Goal: Navigation & Orientation: Find specific page/section

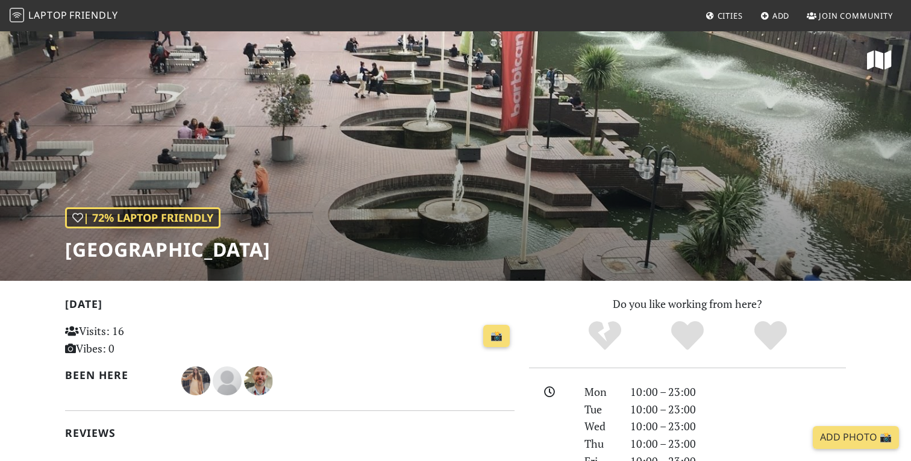
click at [51, 14] on span "Laptop" at bounding box center [47, 14] width 39 height 13
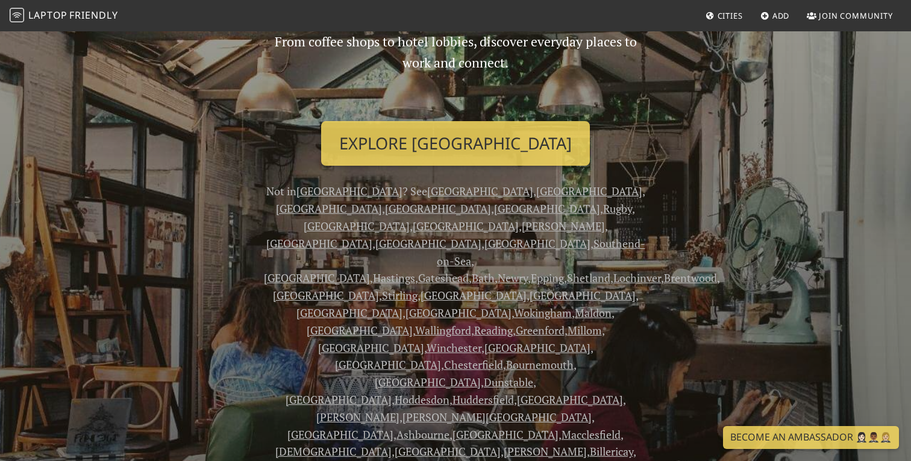
scroll to position [148, 0]
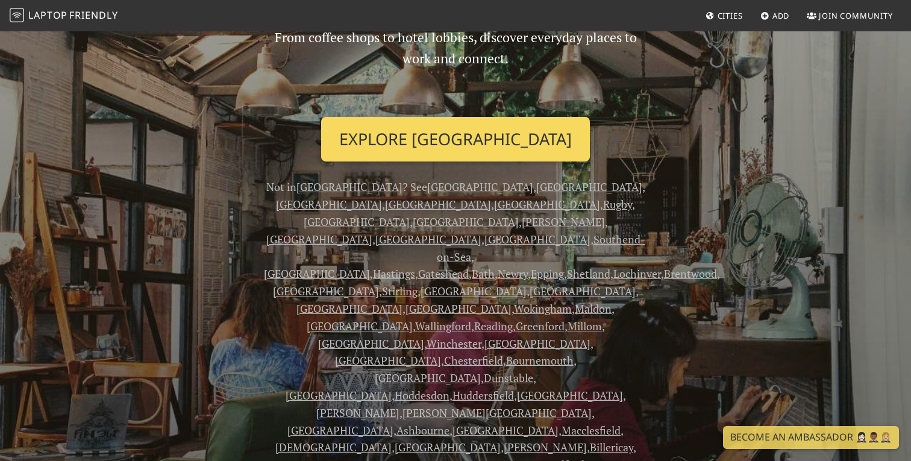
click at [447, 140] on link "Explore [GEOGRAPHIC_DATA]" at bounding box center [455, 139] width 269 height 45
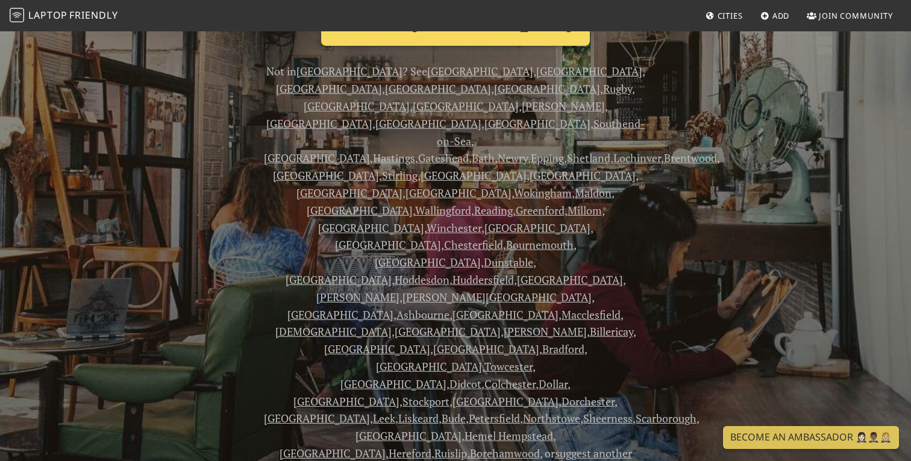
scroll to position [289, 0]
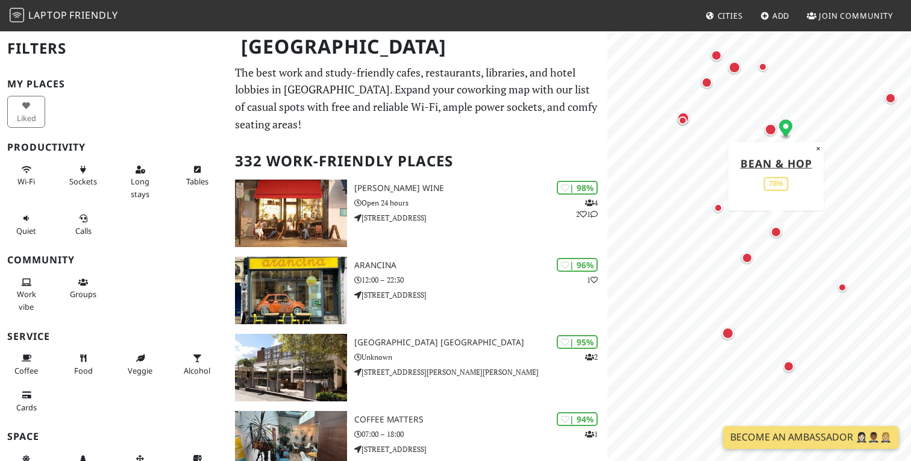
click at [780, 234] on div "Map marker" at bounding box center [776, 232] width 11 height 11
